Goal: Find specific page/section: Find specific page/section

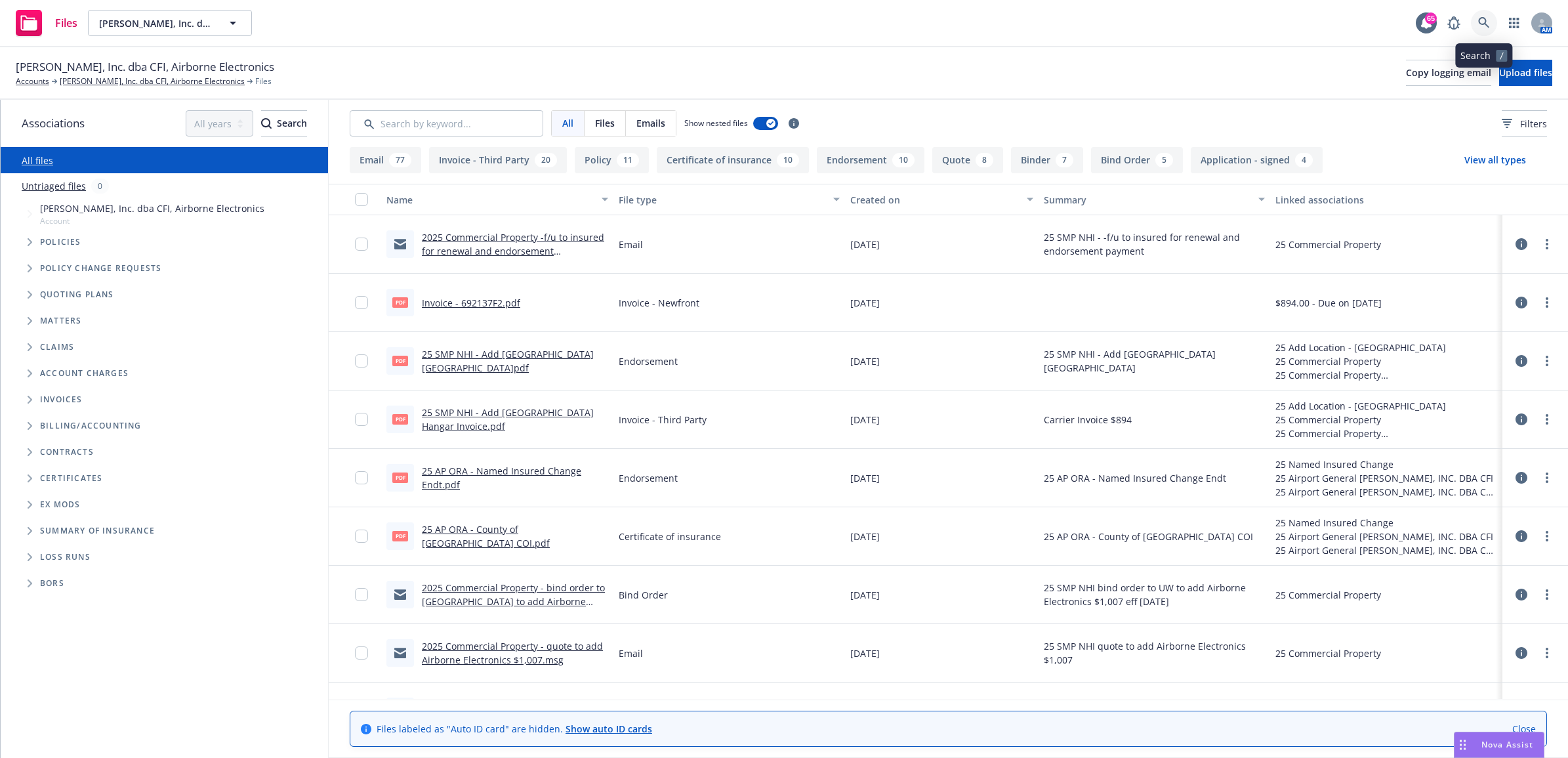
click at [1485, 20] on icon at bounding box center [1484, 22] width 11 height 11
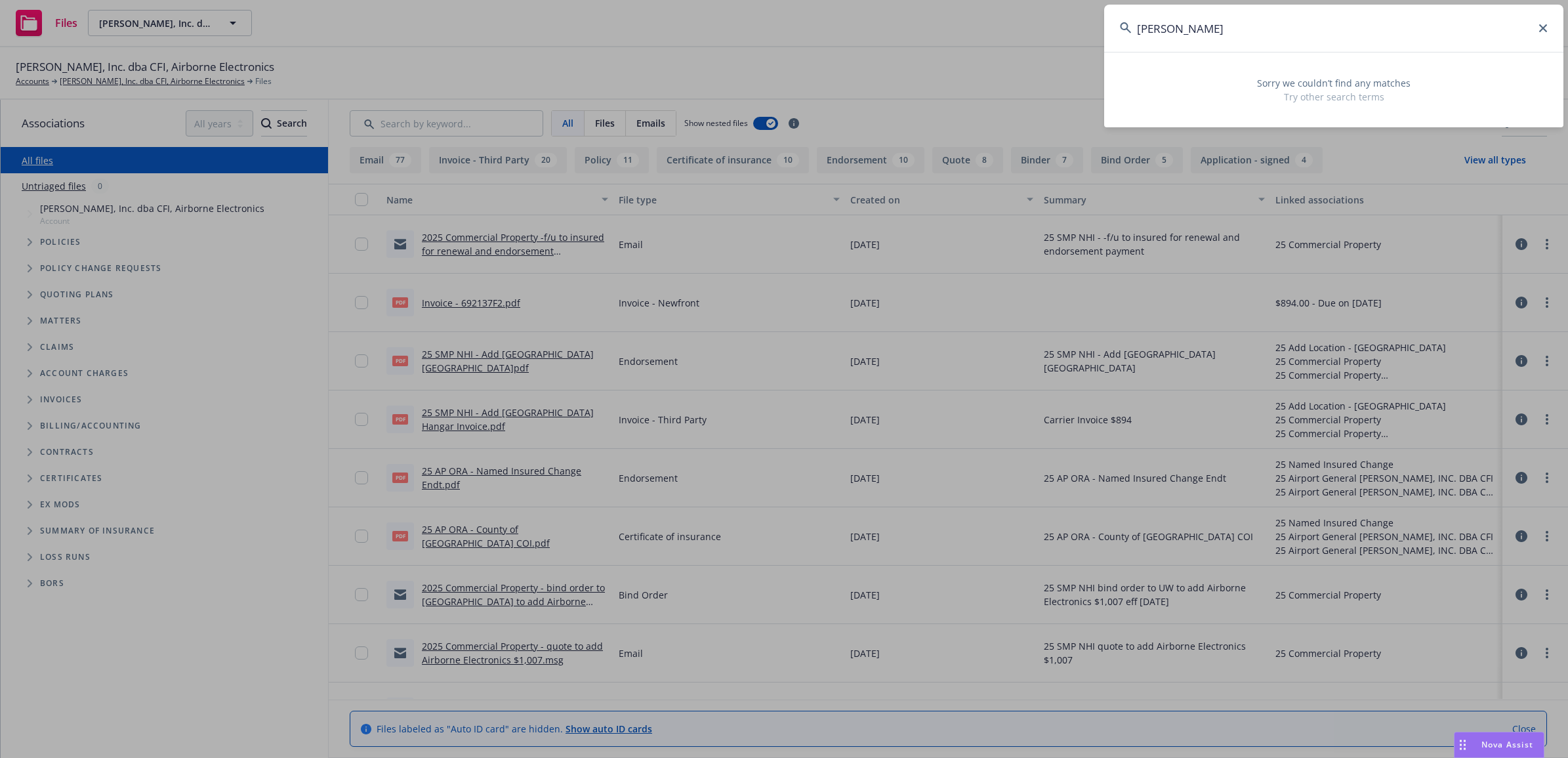
drag, startPoint x: 1358, startPoint y: 33, endPoint x: 889, endPoint y: 37, distance: 469.0
click at [889, 37] on div "[PERSON_NAME] Sorry we couldn’t find any matches Try other search terms" at bounding box center [784, 379] width 1568 height 758
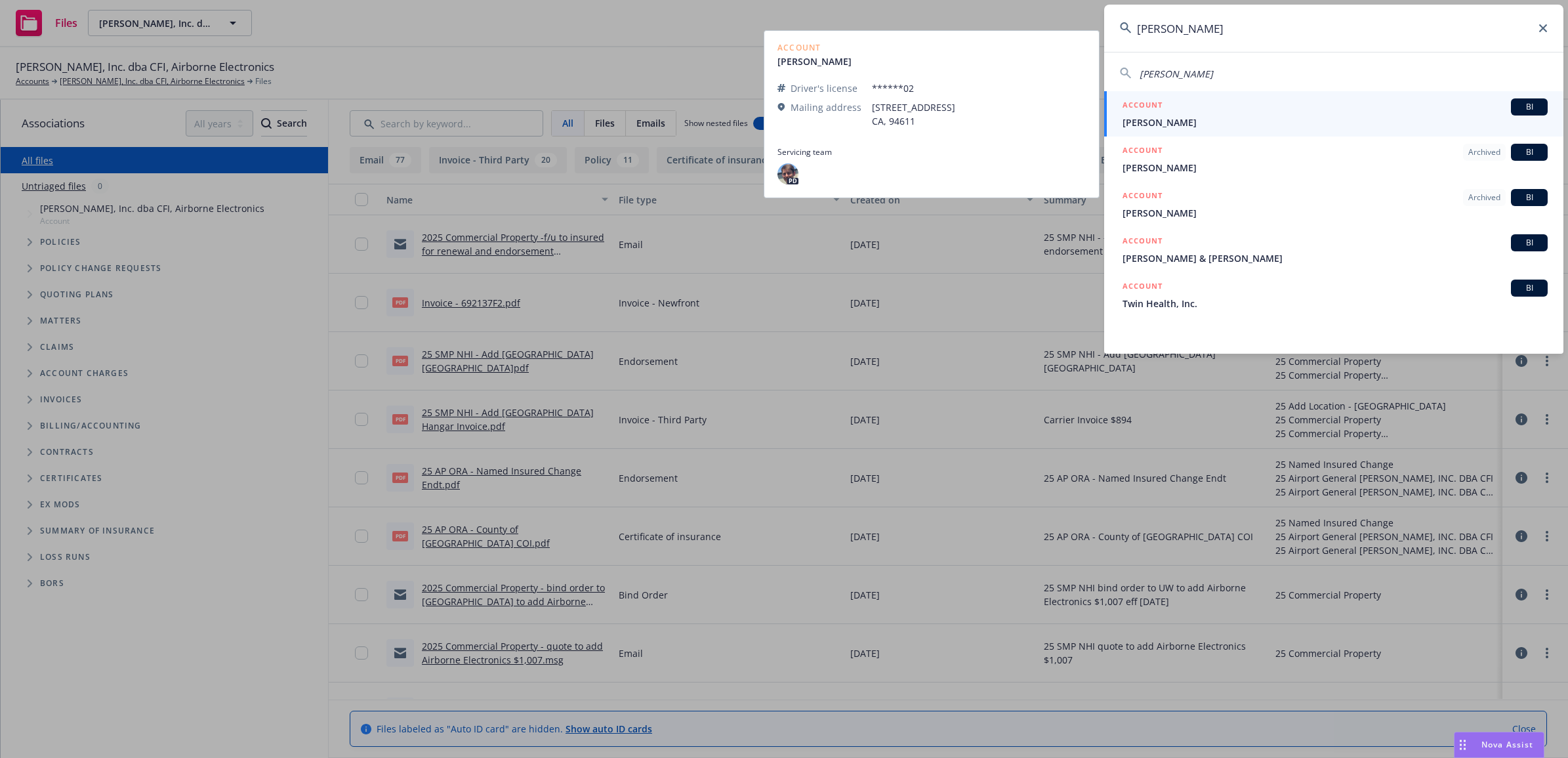
type input "[PERSON_NAME]"
click at [1230, 107] on div "ACCOUNT BI" at bounding box center [1335, 106] width 425 height 17
